Goal: Task Accomplishment & Management: Manage account settings

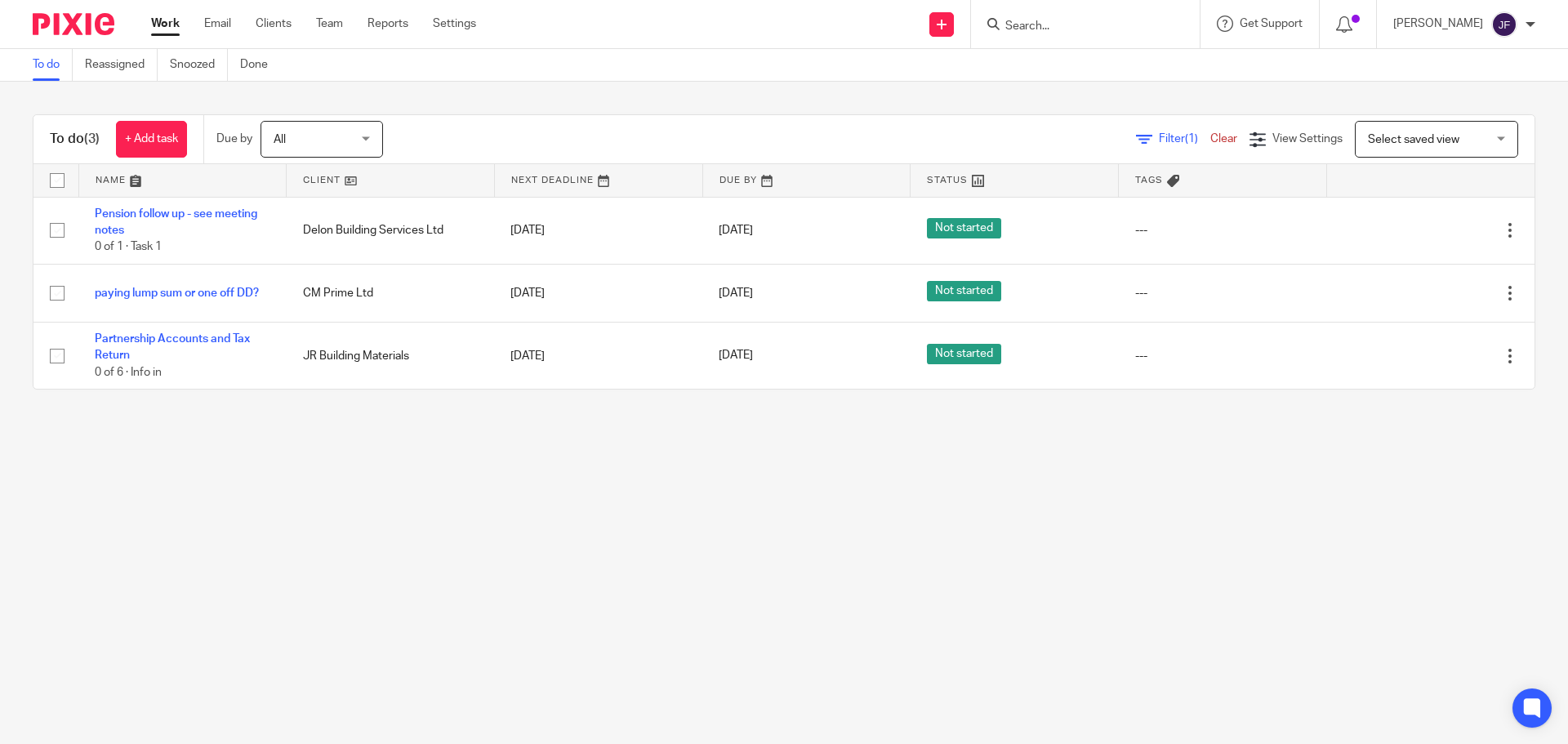
click at [1099, 39] on div at bounding box center [1085, 24] width 229 height 48
click at [1098, 30] on input "Search" at bounding box center [1077, 27] width 147 height 14
click at [1038, 32] on input "Search" at bounding box center [1077, 27] width 147 height 14
type input "l"
click at [727, 718] on main "To do Reassigned Snoozed Done To do (3) + Add task Due by All All [DATE] [DATE]…" at bounding box center [784, 372] width 1568 height 744
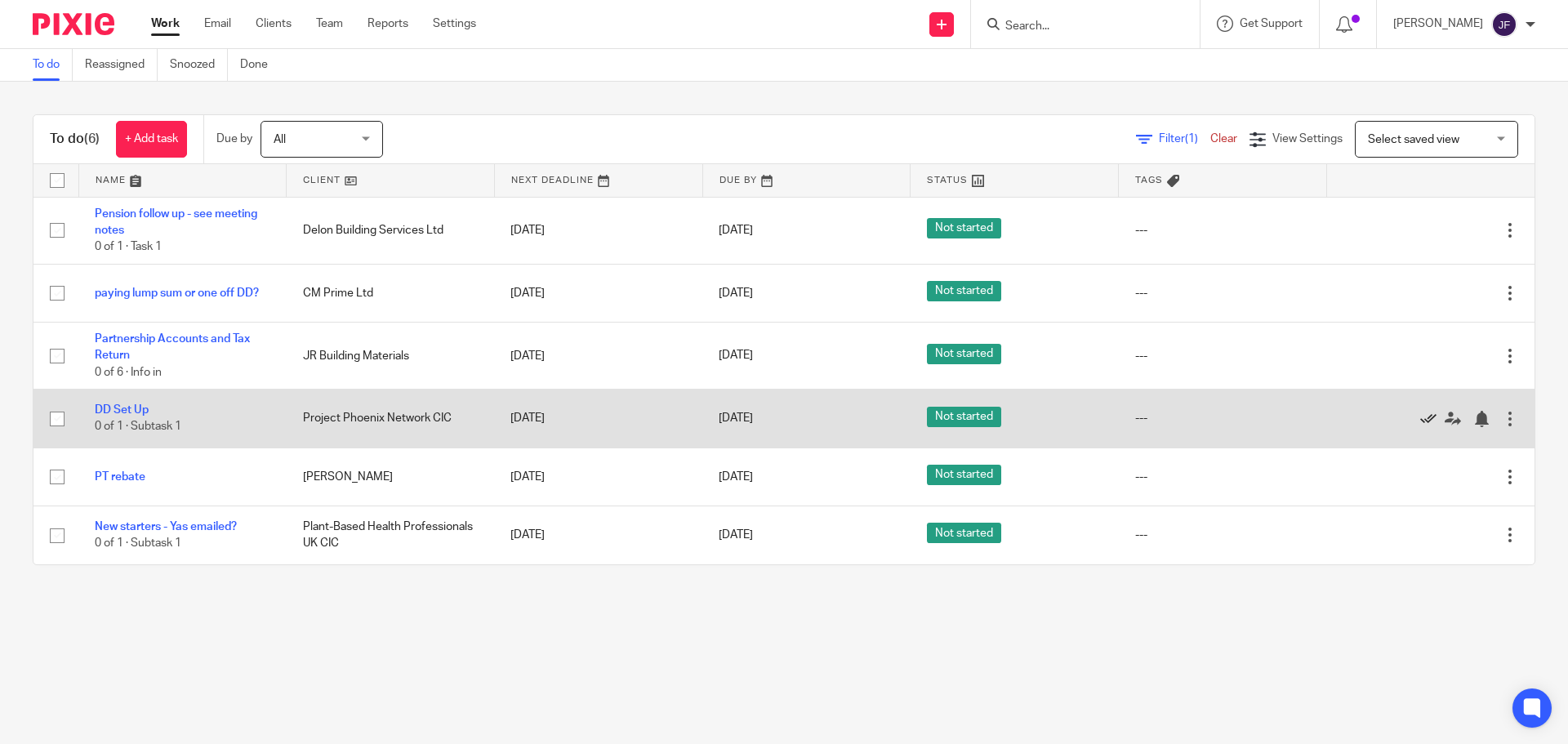
click at [1420, 417] on icon at bounding box center [1428, 419] width 16 height 16
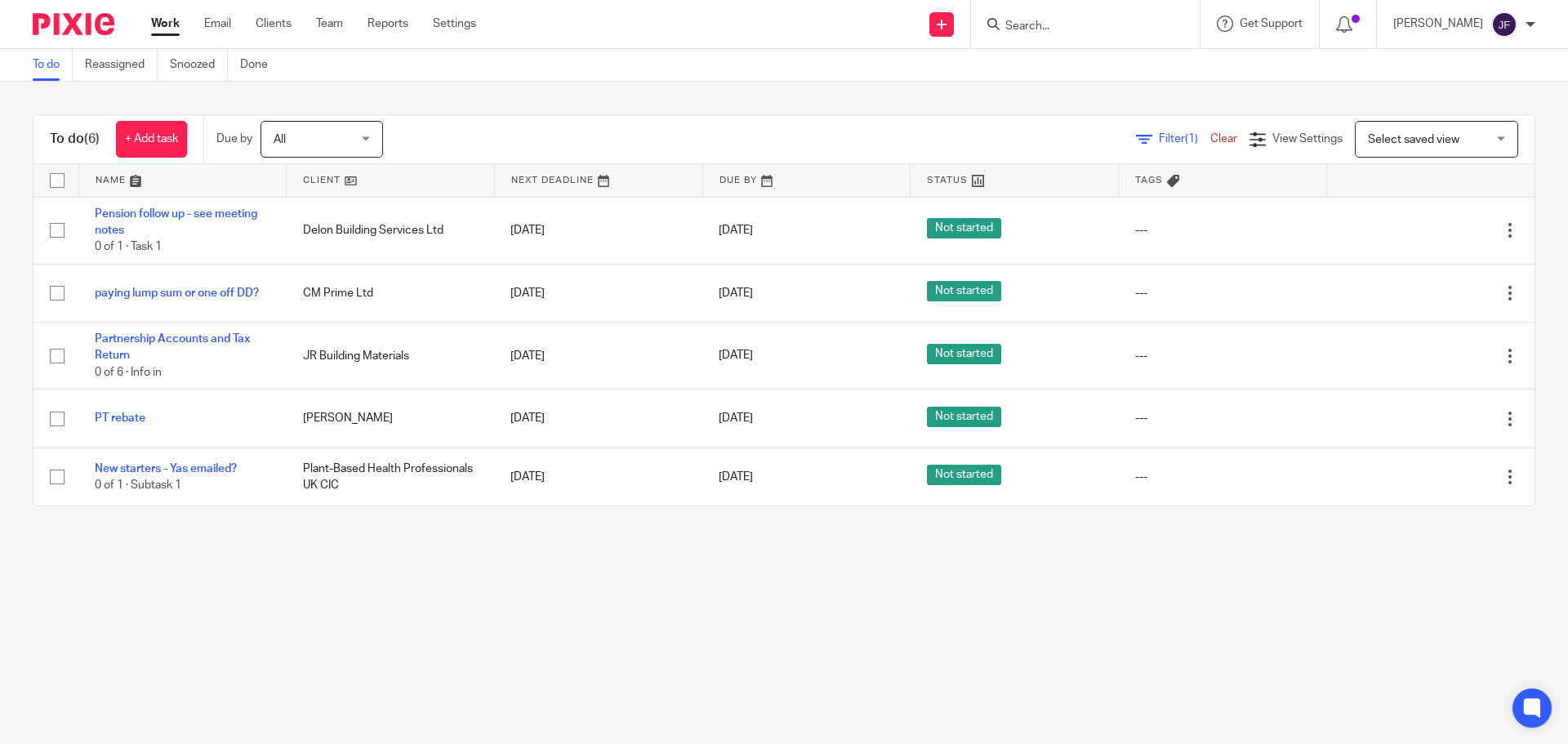
click at [291, 668] on main "To do Reassigned Snoozed Done To do (6) + Add task Due by All All Today Tomorro…" at bounding box center [784, 372] width 1568 height 744
click at [1043, 25] on input "Search" at bounding box center [1077, 27] width 147 height 14
type input "jr bu"
click at [1094, 61] on link at bounding box center [1156, 70] width 313 height 38
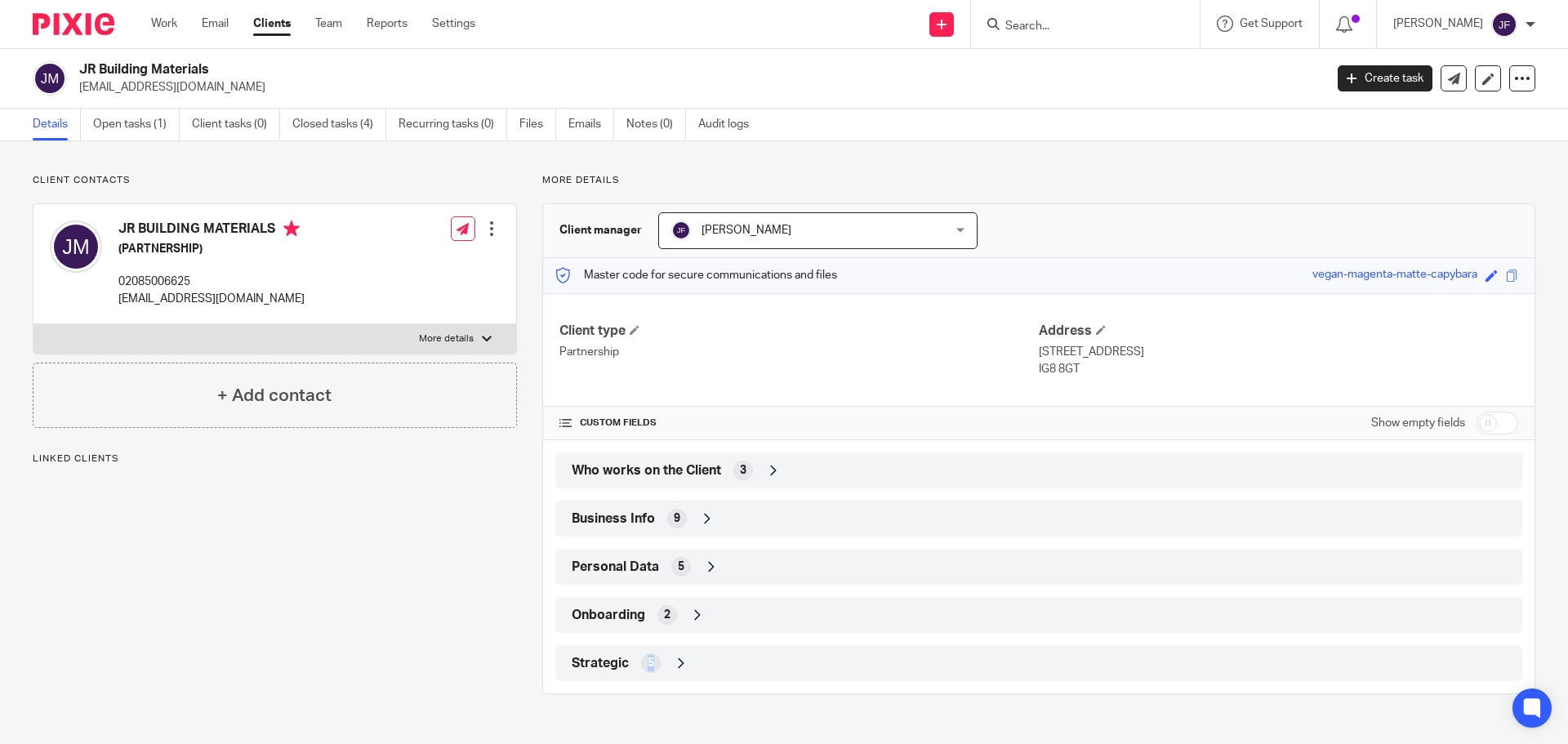
click at [648, 667] on span "5" at bounding box center [650, 663] width 6 height 16
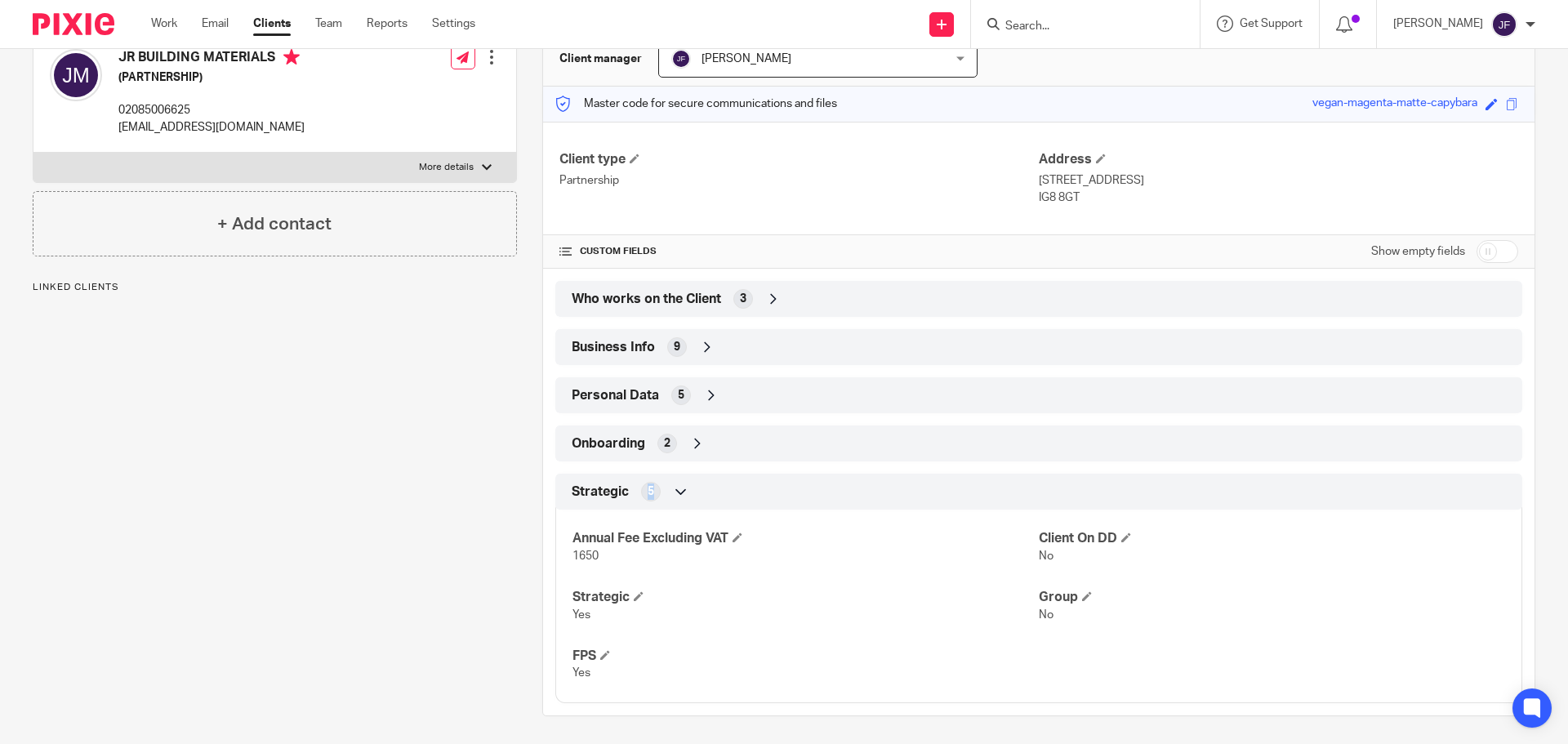
scroll to position [177, 0]
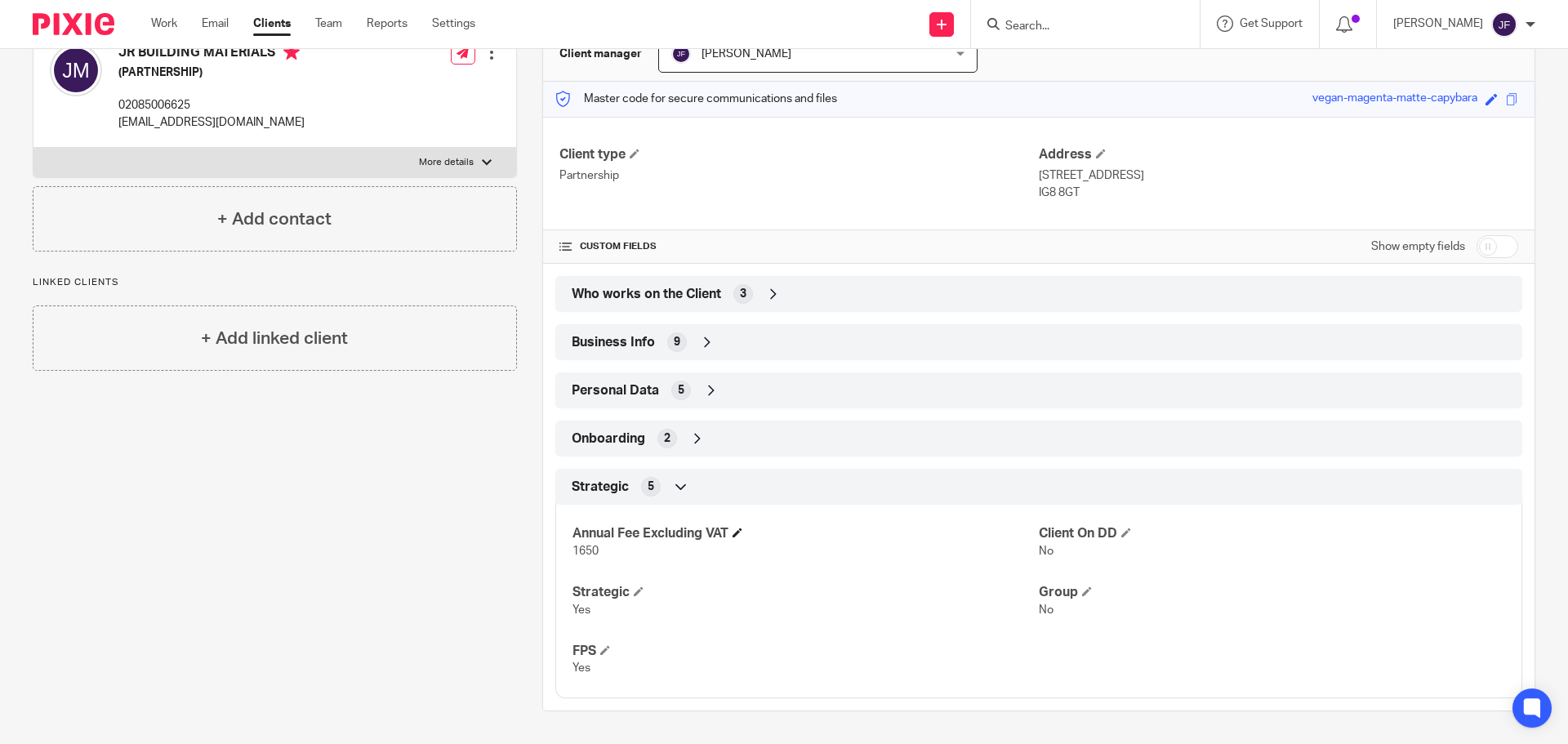
click at [753, 530] on h4 "Annual Fee Excluding VAT" at bounding box center [806, 533] width 466 height 17
click at [737, 532] on span at bounding box center [737, 532] width 10 height 10
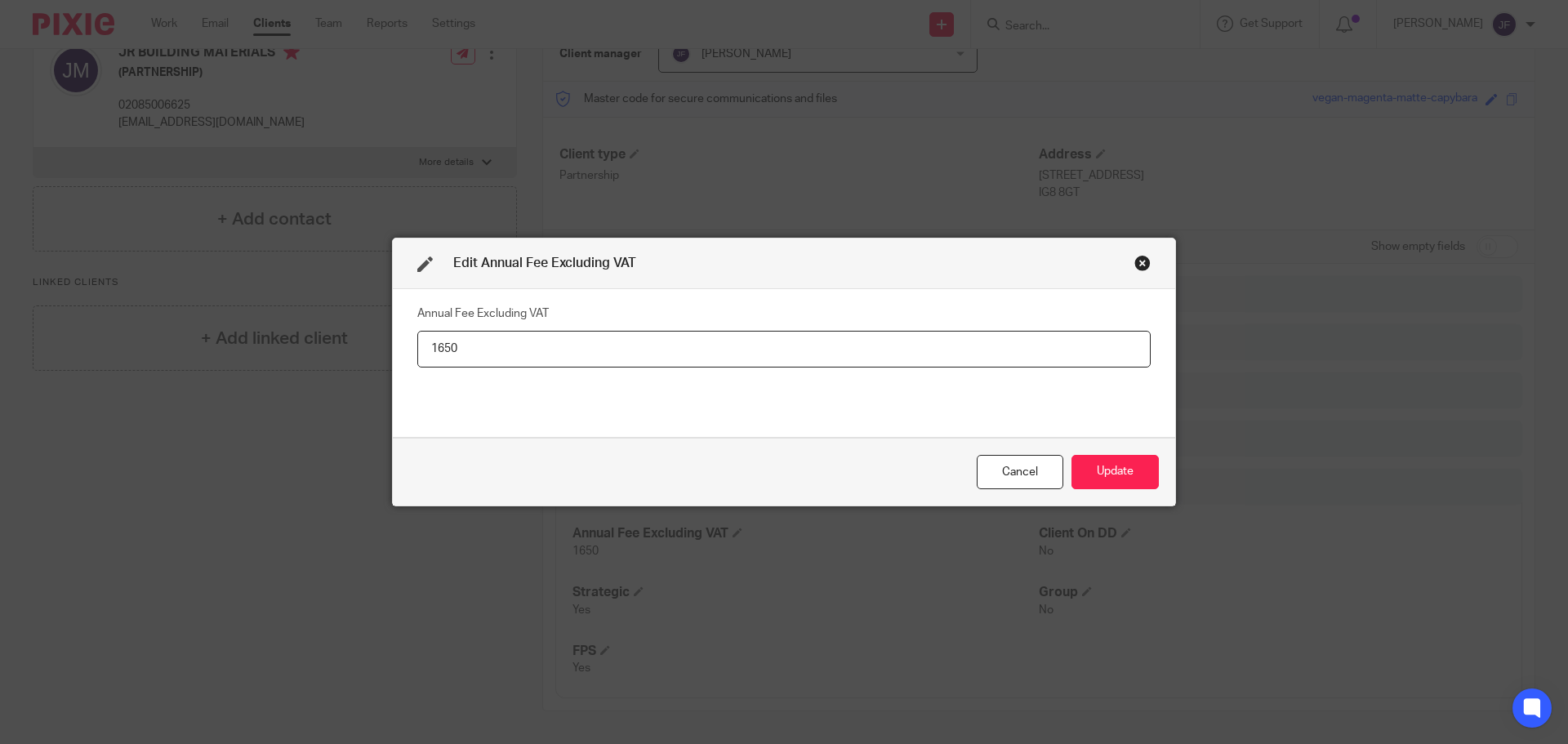
click at [575, 343] on input "1650" at bounding box center [784, 349] width 734 height 37
click at [572, 343] on input "1650" at bounding box center [784, 349] width 734 height 37
type input "2,070"
click at [1092, 467] on button "Update" at bounding box center [1115, 472] width 87 height 35
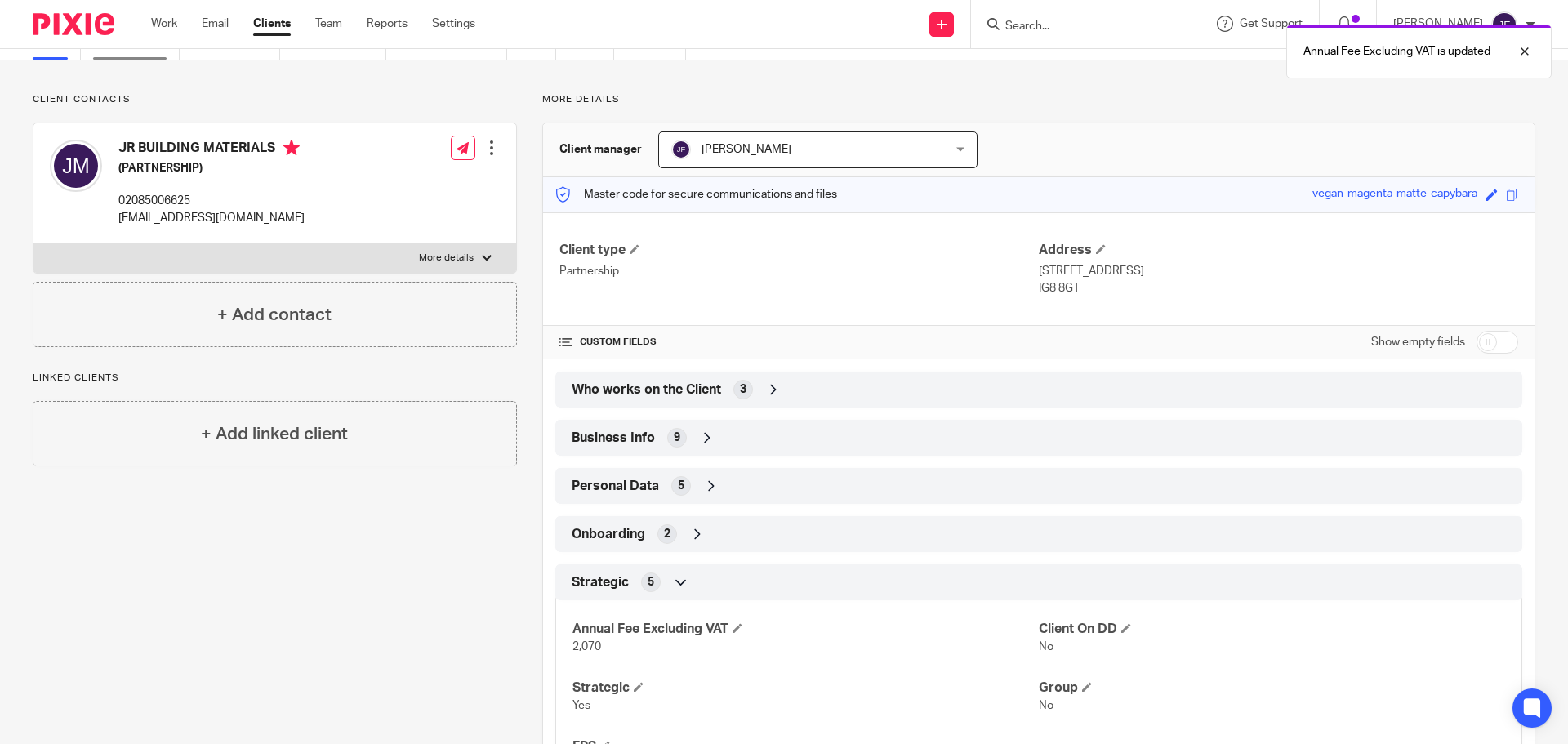
scroll to position [0, 0]
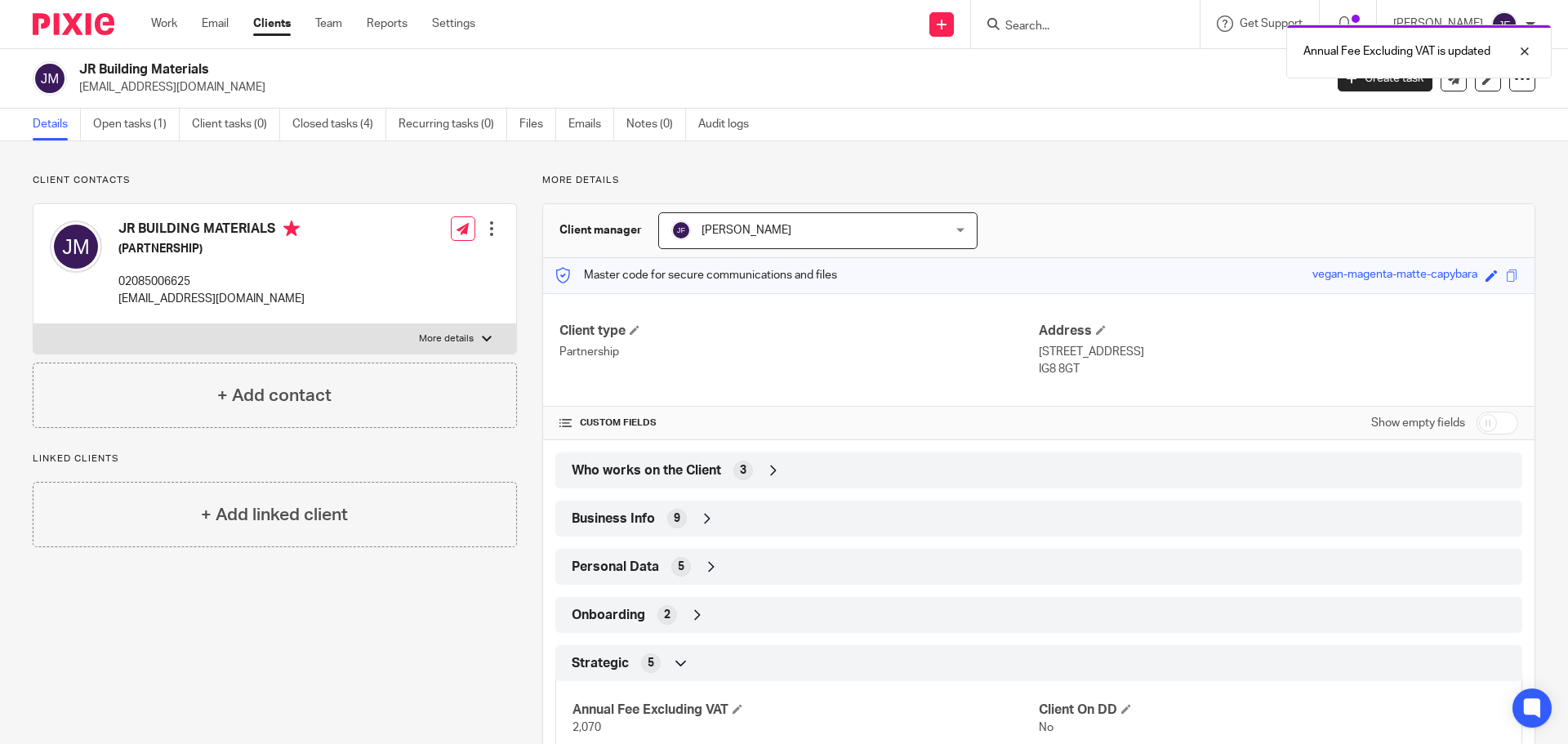
click at [75, 31] on img at bounding box center [73, 24] width 82 height 22
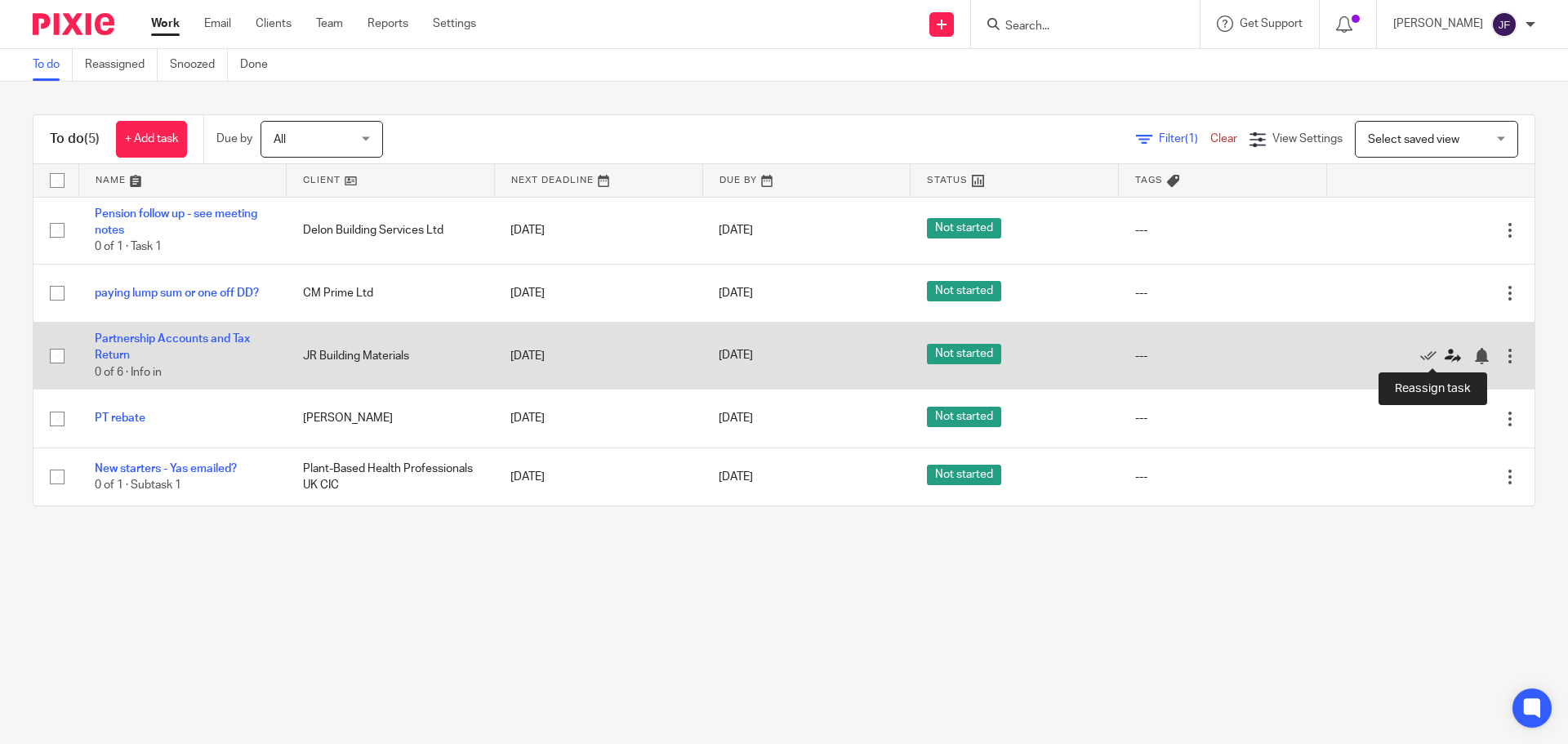
click at [1445, 354] on icon at bounding box center [1453, 356] width 16 height 16
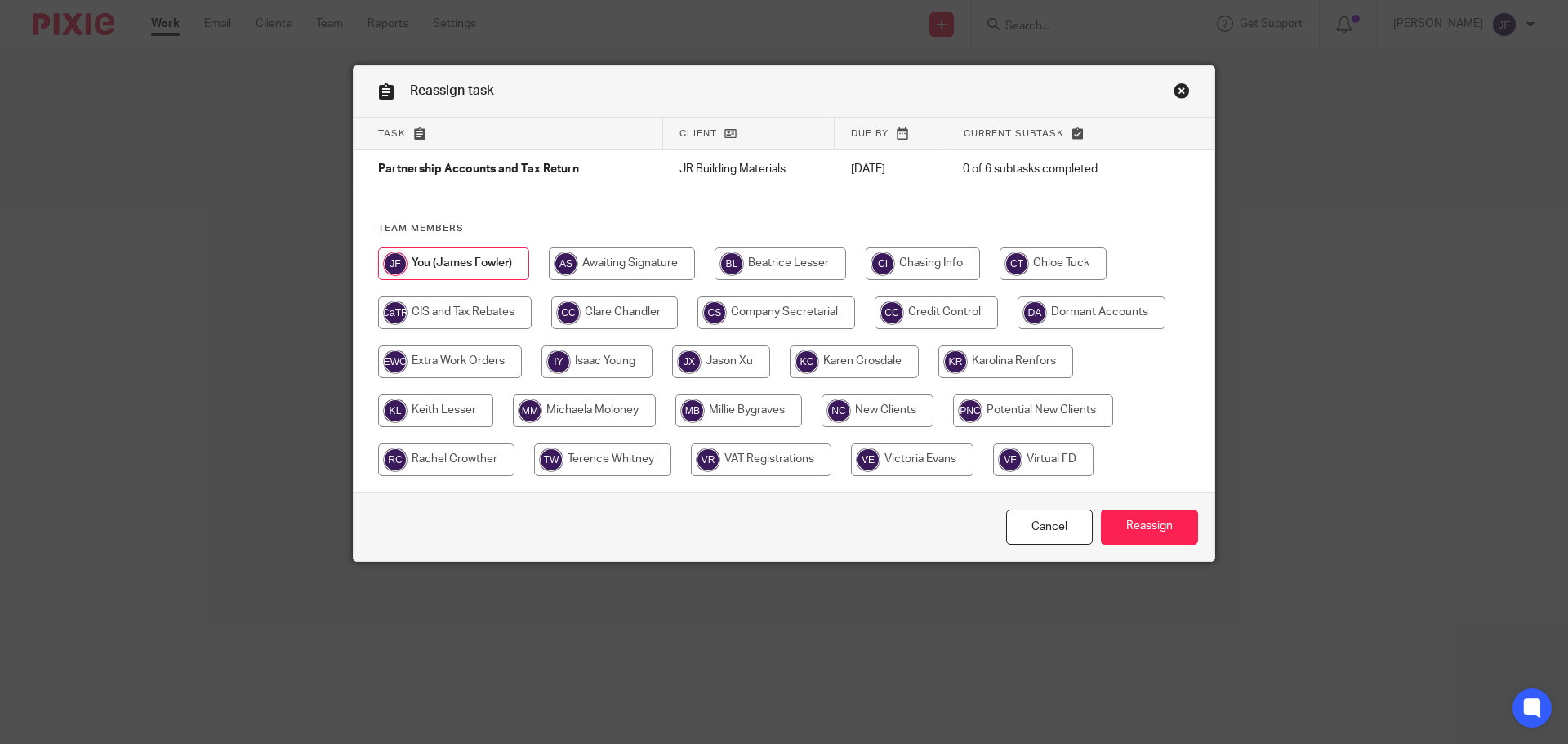
drag, startPoint x: 697, startPoint y: 353, endPoint x: 818, endPoint y: 390, distance: 126.5
click at [695, 352] on input "radio" at bounding box center [720, 362] width 98 height 32
radio input "true"
click at [1174, 528] on input "Reassign" at bounding box center [1149, 527] width 97 height 35
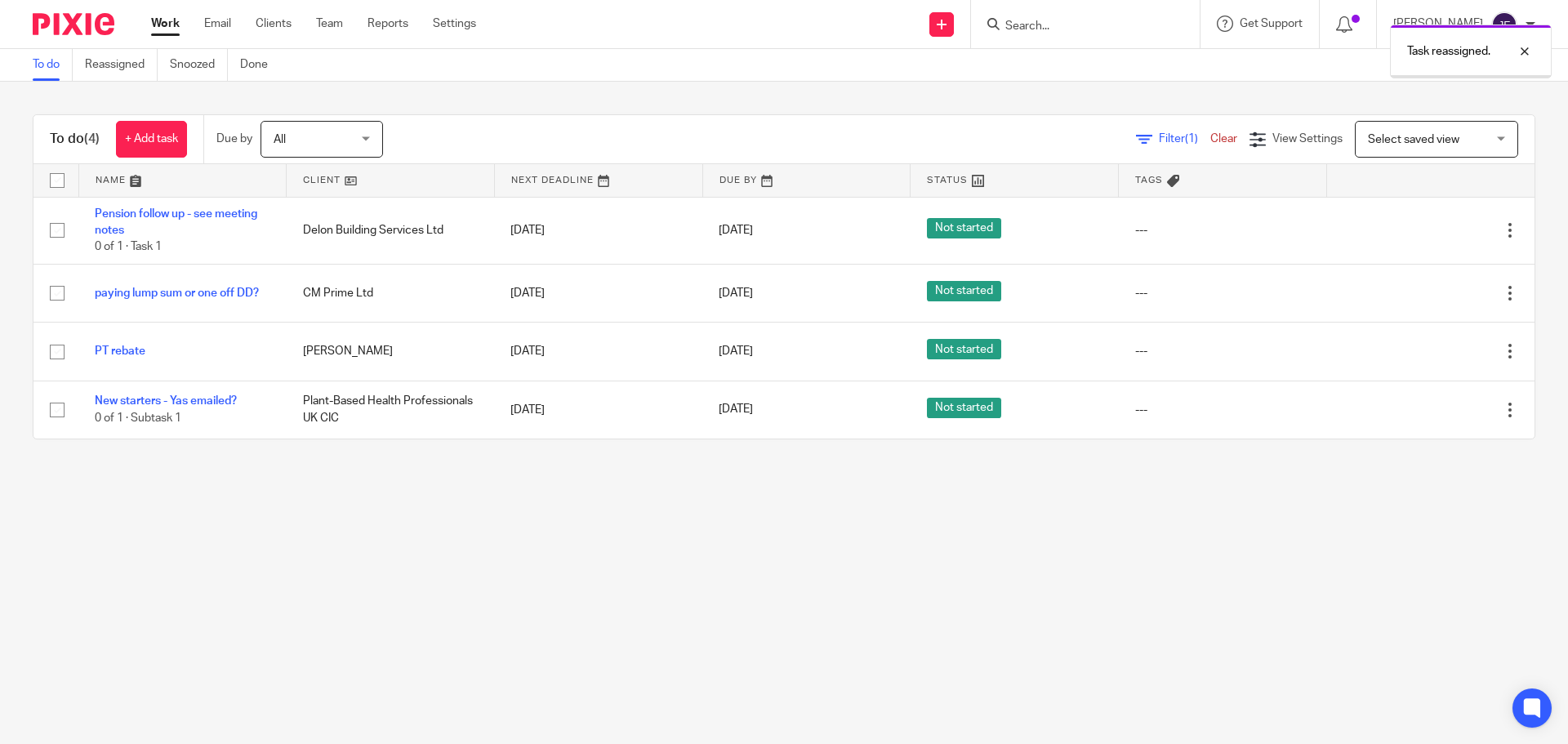
click at [433, 461] on div "To do (4) + Add task Due by All All Today Tomorrow This week Next week This mon…" at bounding box center [784, 276] width 1568 height 390
